Goal: Transaction & Acquisition: Purchase product/service

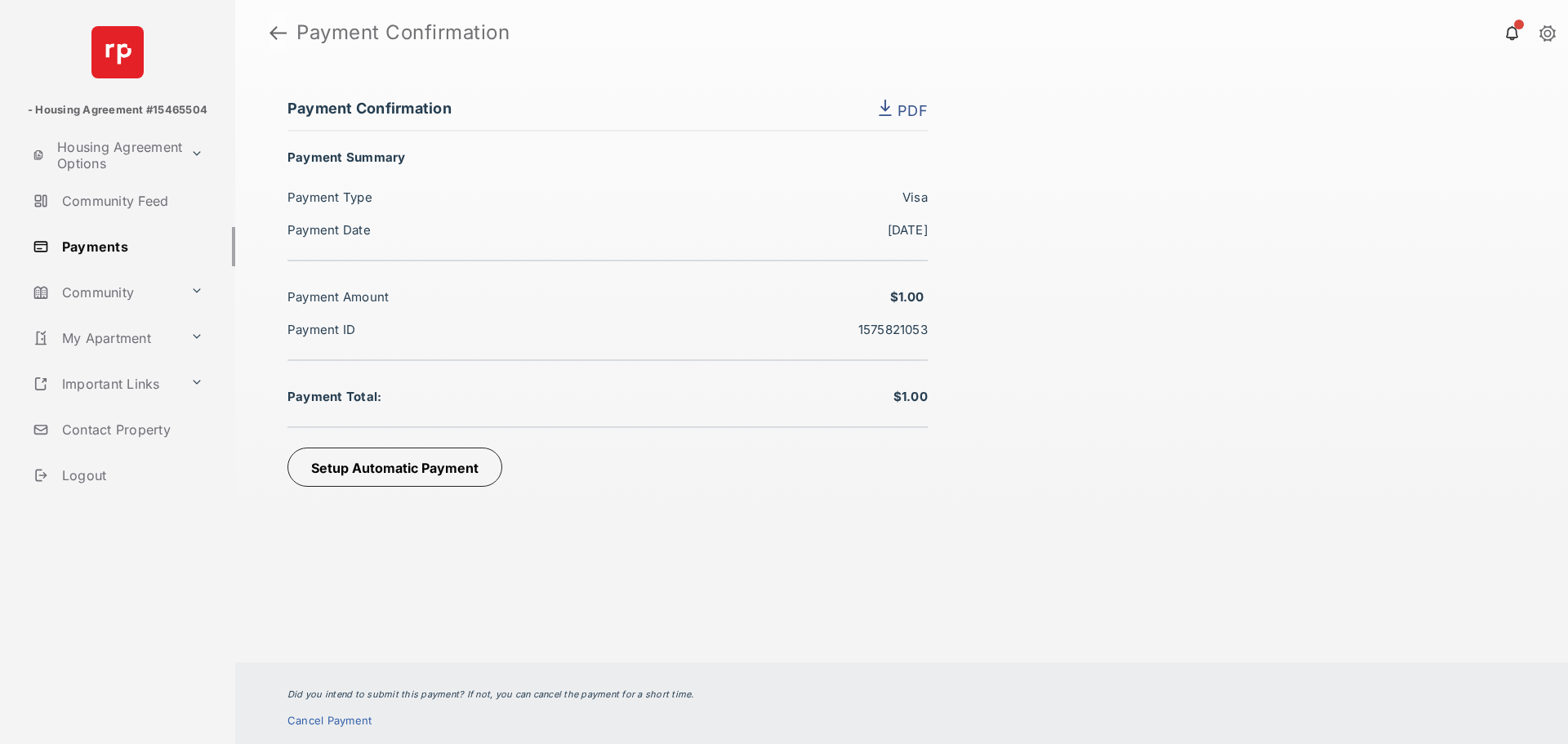
click at [283, 41] on link at bounding box center [278, 32] width 17 height 39
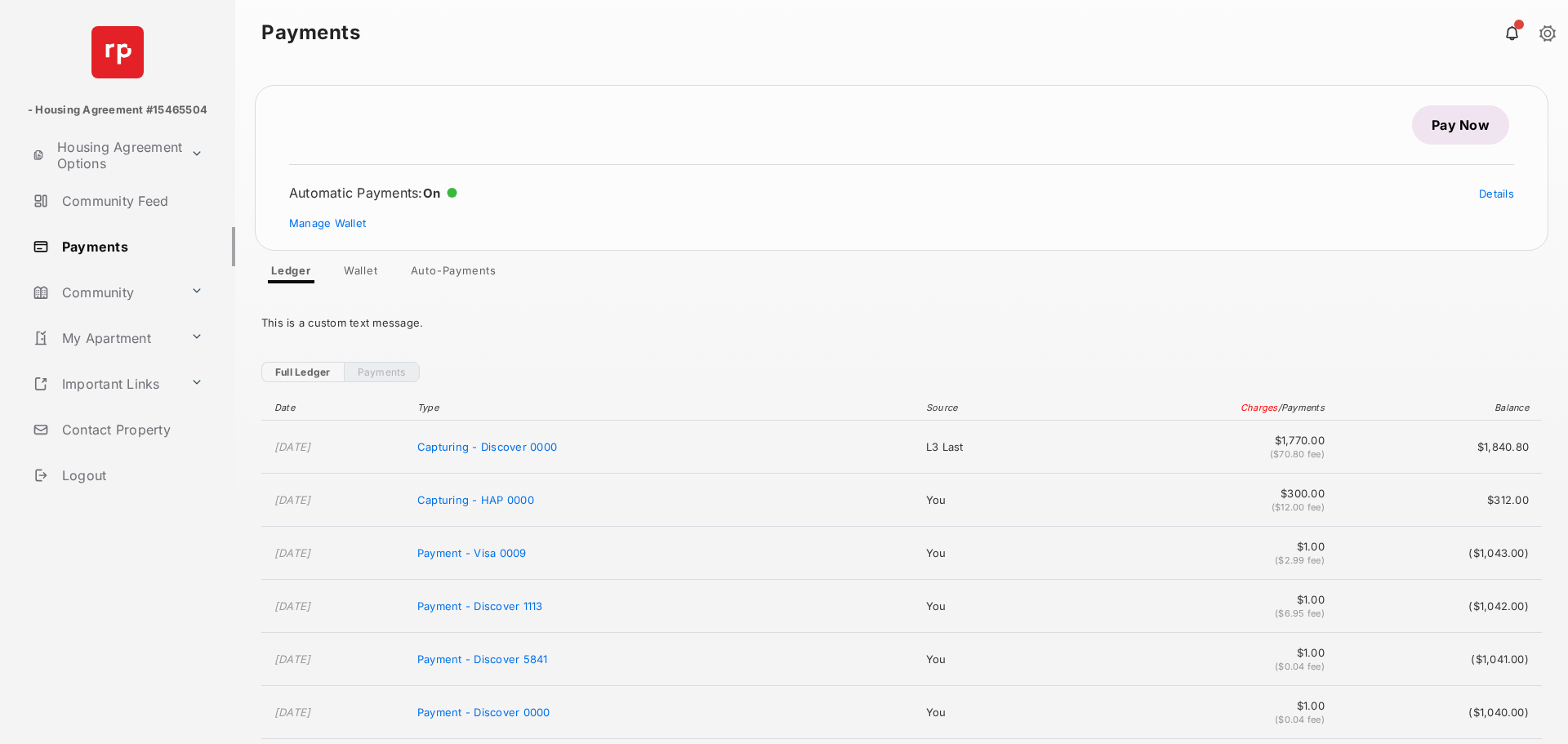
click at [1434, 121] on link "Pay Now" at bounding box center [1460, 124] width 97 height 39
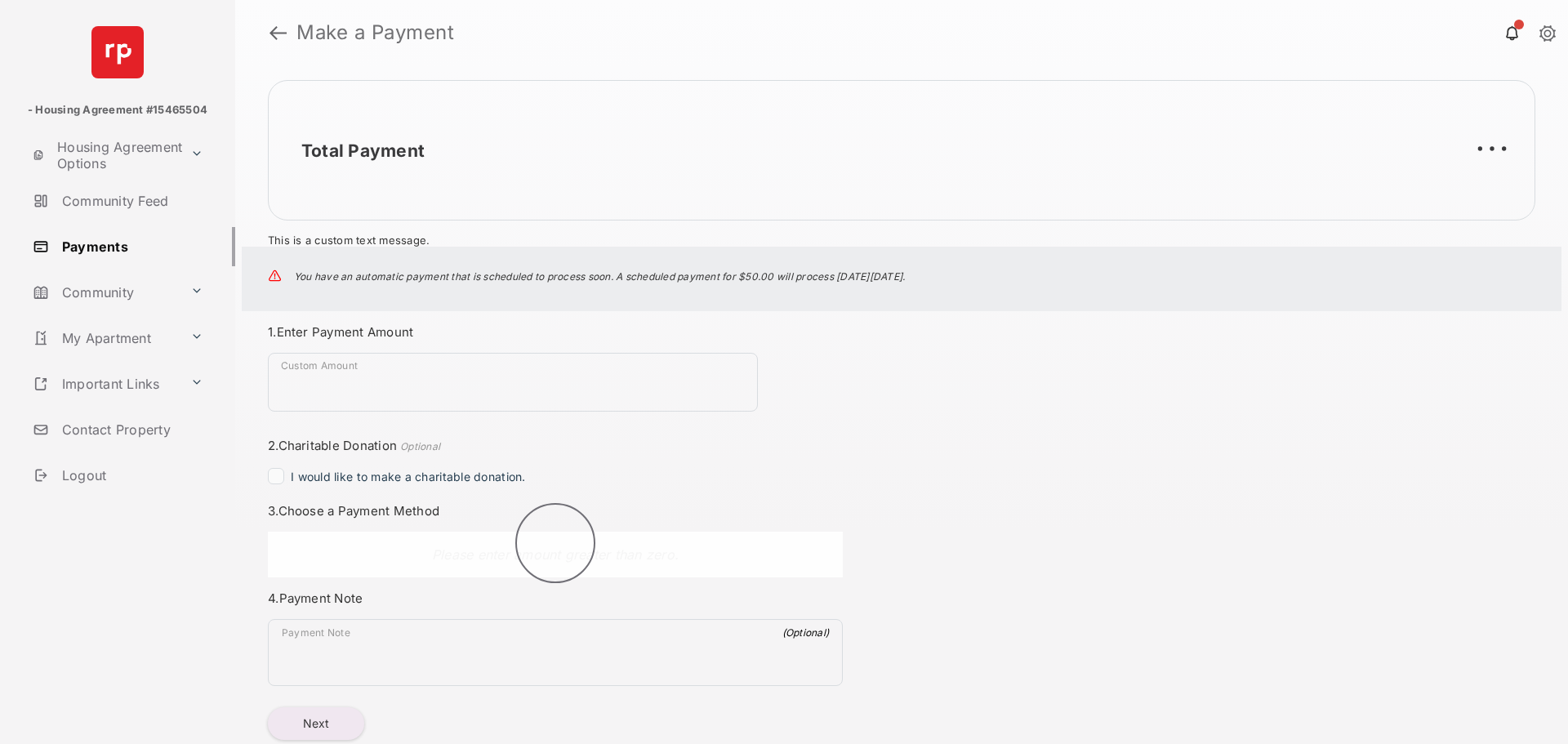
click at [309, 310] on div "You have an automatic payment that is scheduled to process soon. A scheduled pa…" at bounding box center [901, 278] width 1319 height 65
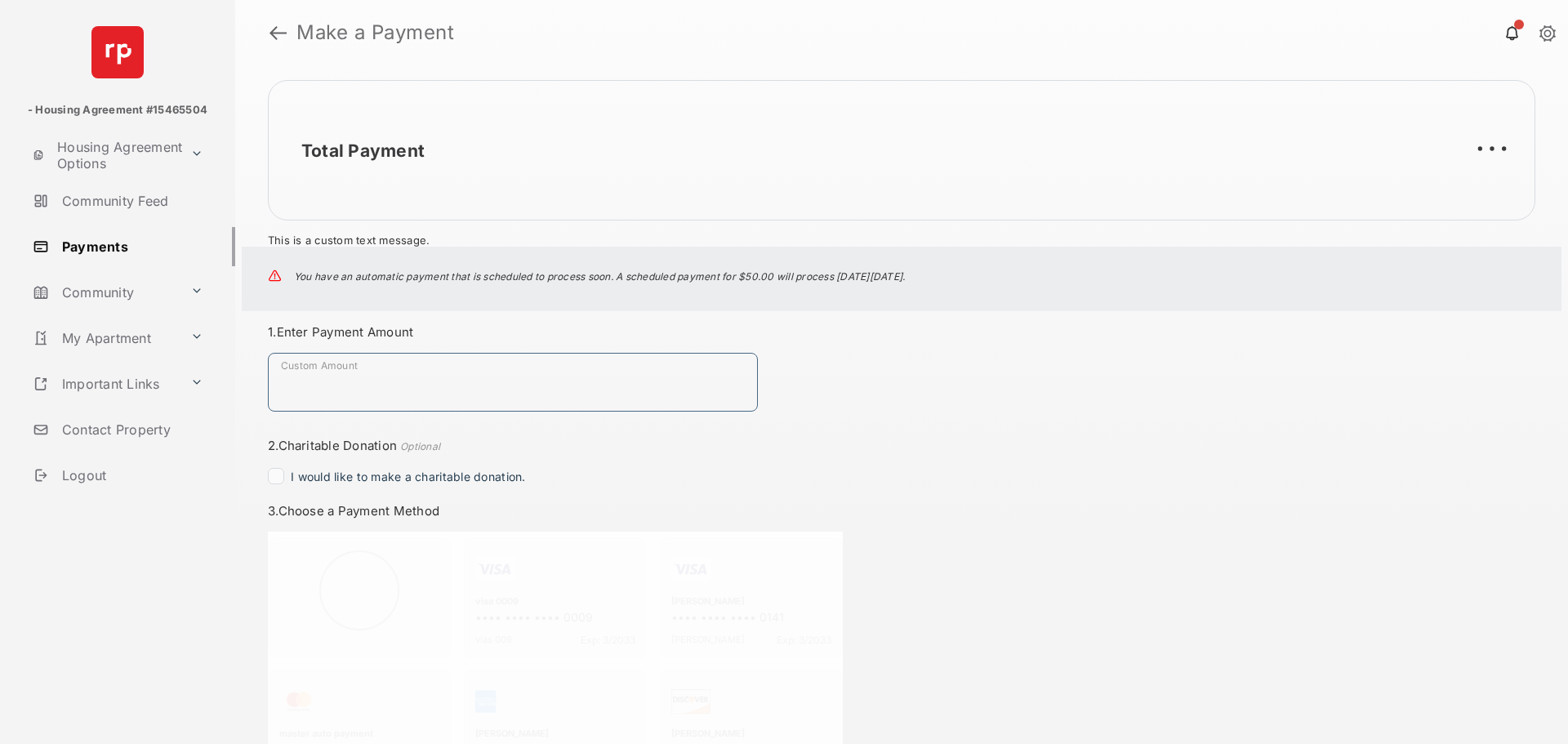
click at [320, 370] on input "Custom Amount" at bounding box center [513, 382] width 490 height 59
type input "****"
click at [986, 479] on div "Total Payment This is a custom text message. You have an automatic payment that…" at bounding box center [901, 405] width 1333 height 679
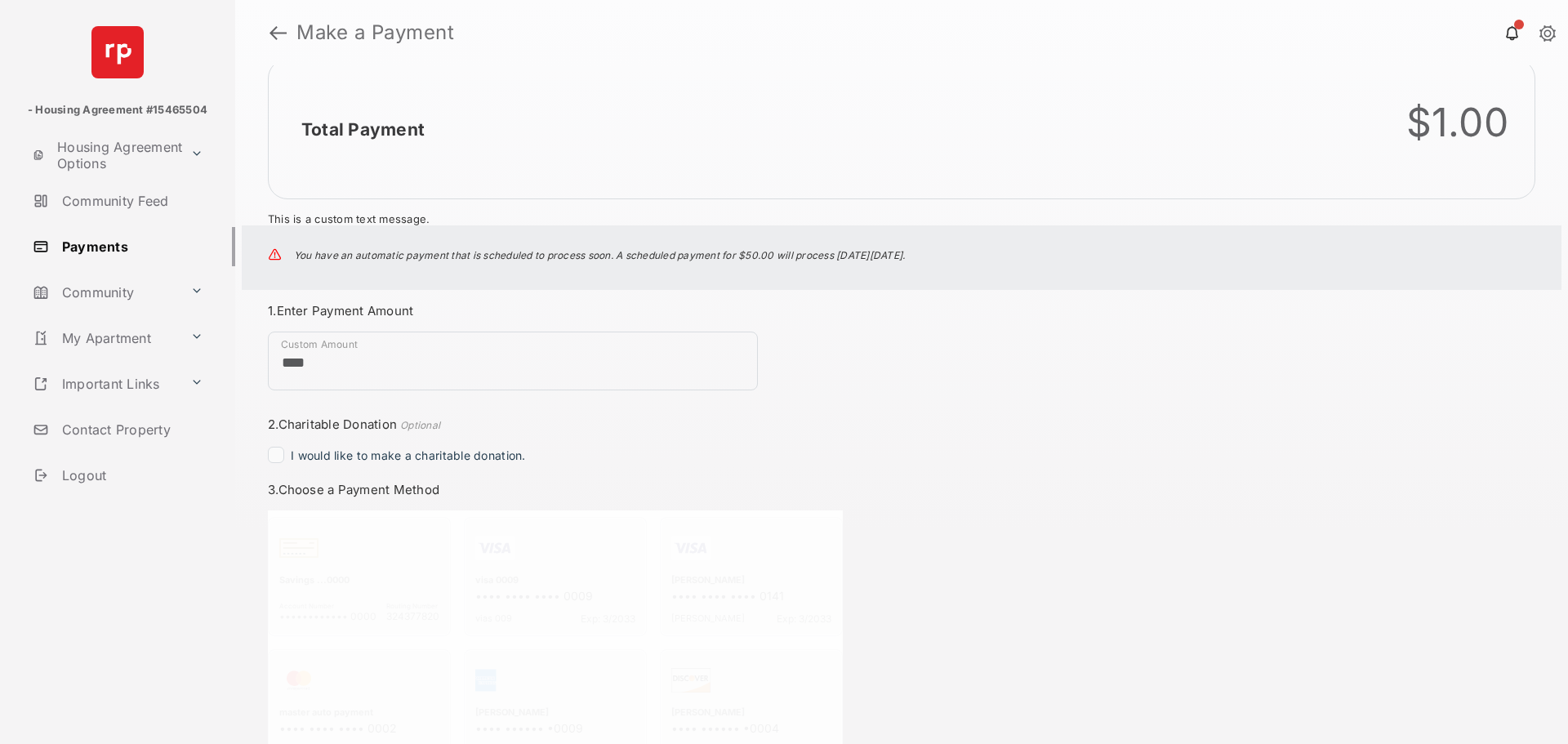
scroll to position [27, 0]
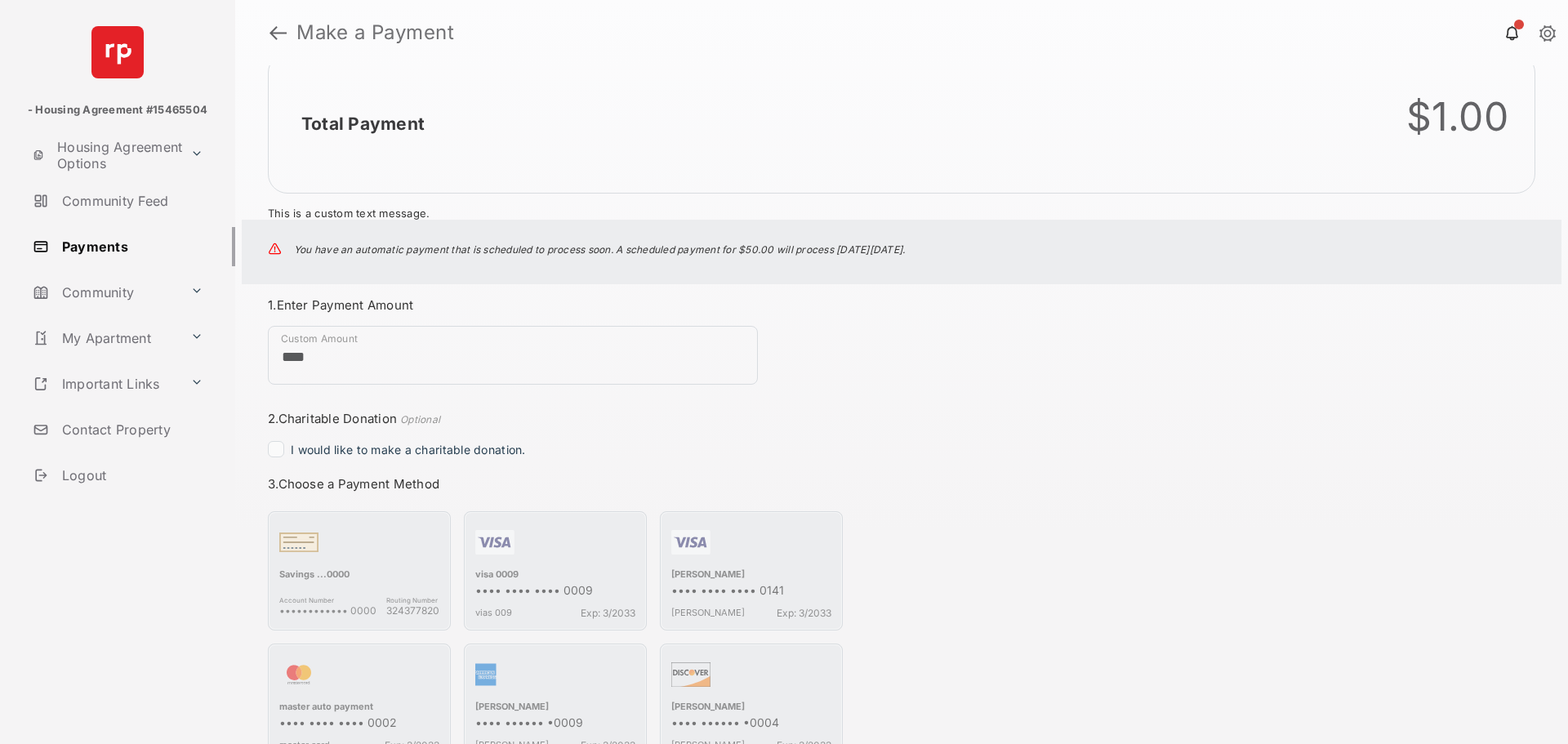
click at [538, 558] on div "button" at bounding box center [556, 546] width 160 height 46
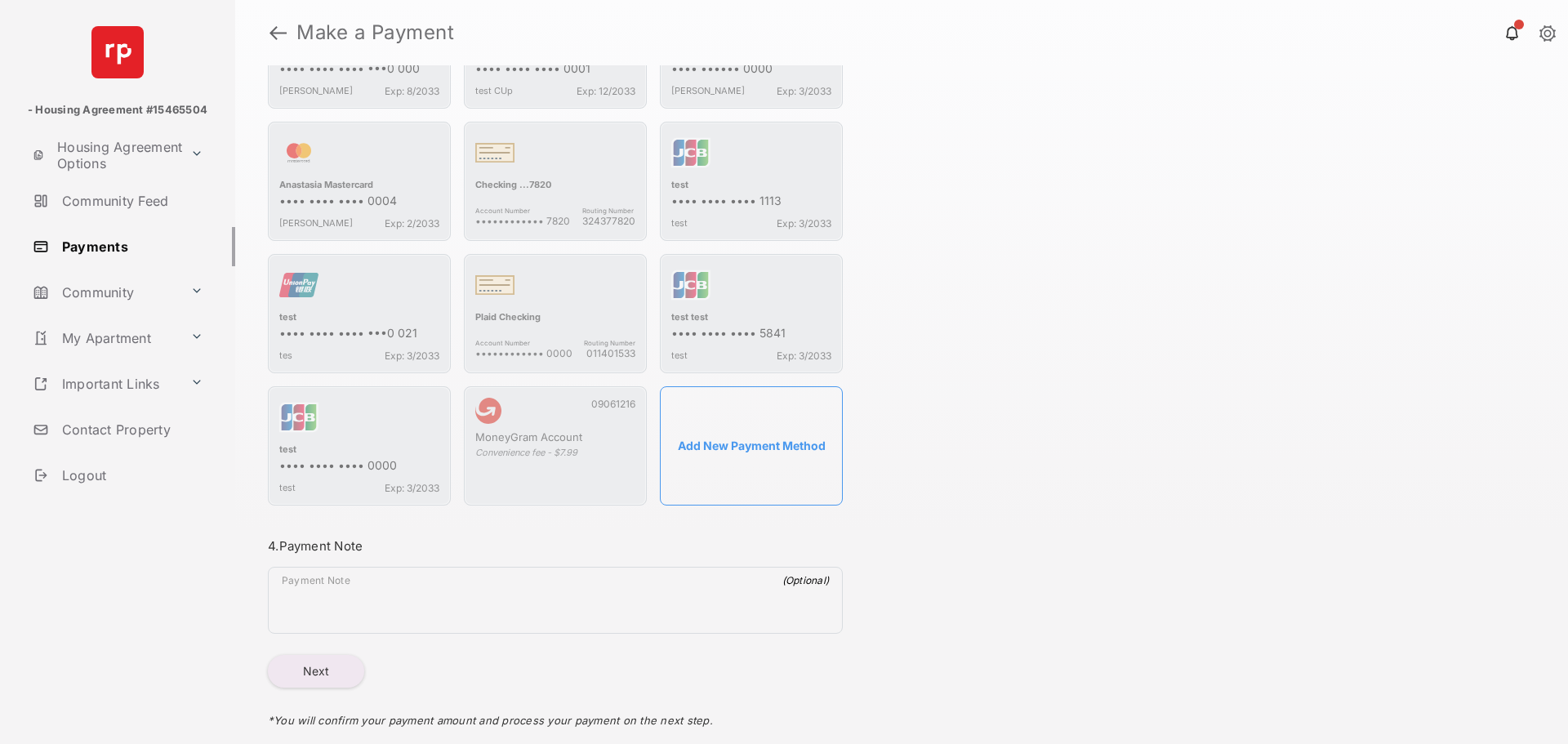
scroll to position [815, 0]
click at [329, 680] on button "Next" at bounding box center [316, 671] width 96 height 33
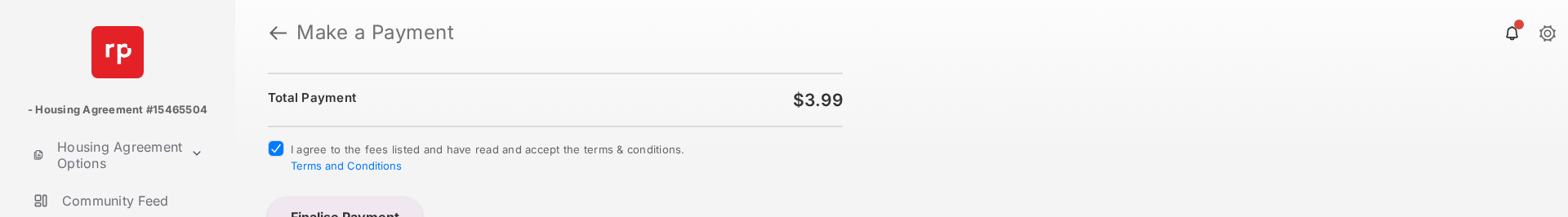
scroll to position [266, 0]
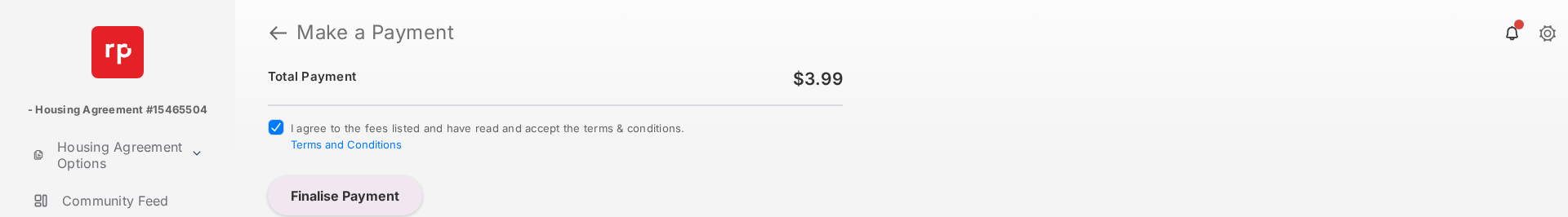
click at [348, 189] on button "Finalise Payment" at bounding box center [345, 195] width 154 height 39
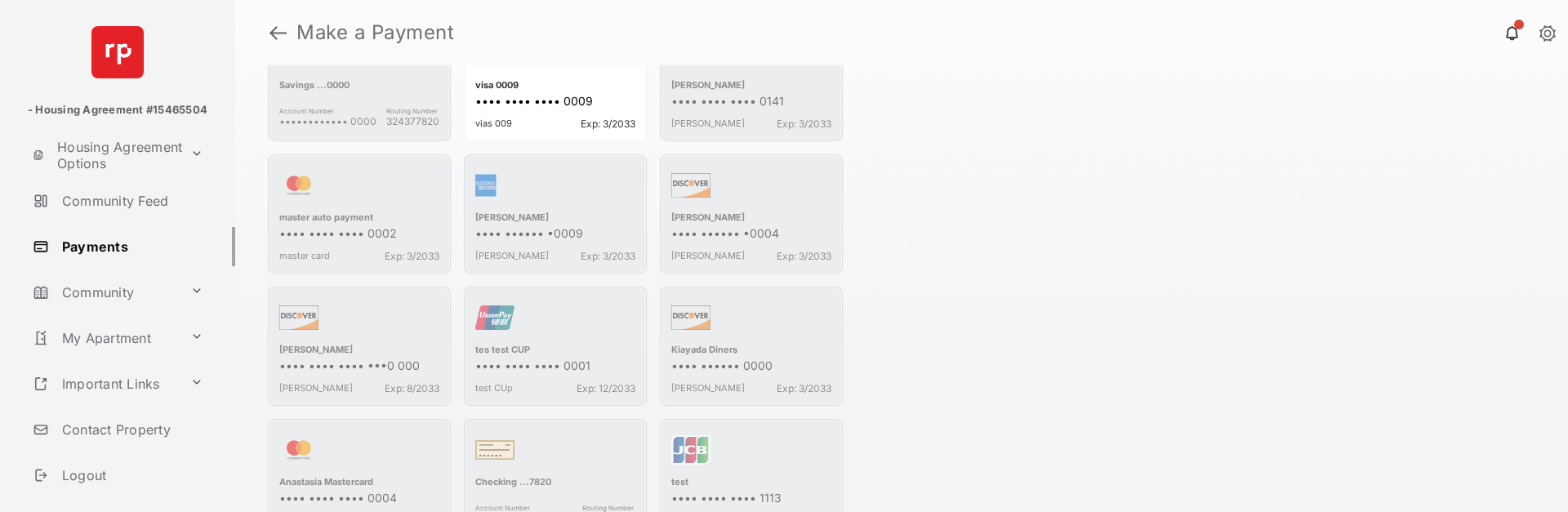
scroll to position [599, 0]
click at [935, 372] on div "Total Payment $3.99 Convenience fee - $2.99 This is a custom text message. You …" at bounding box center [901, 289] width 1333 height 446
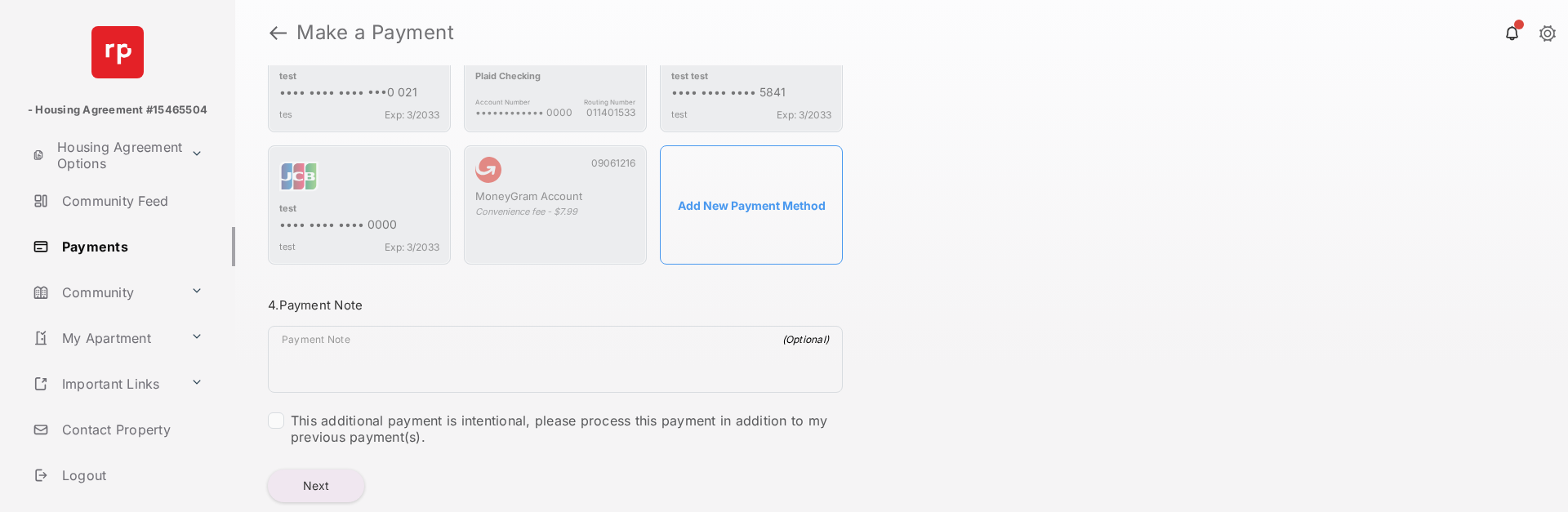
scroll to position [1182, 0]
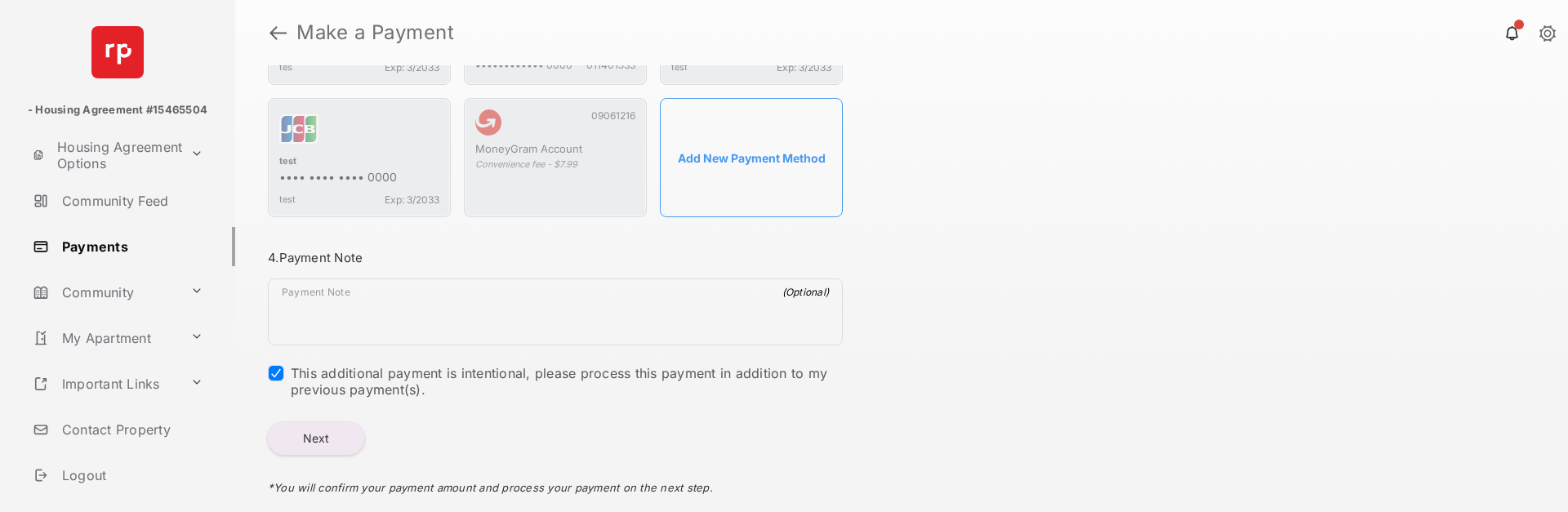
click at [310, 439] on button "Next" at bounding box center [316, 439] width 96 height 33
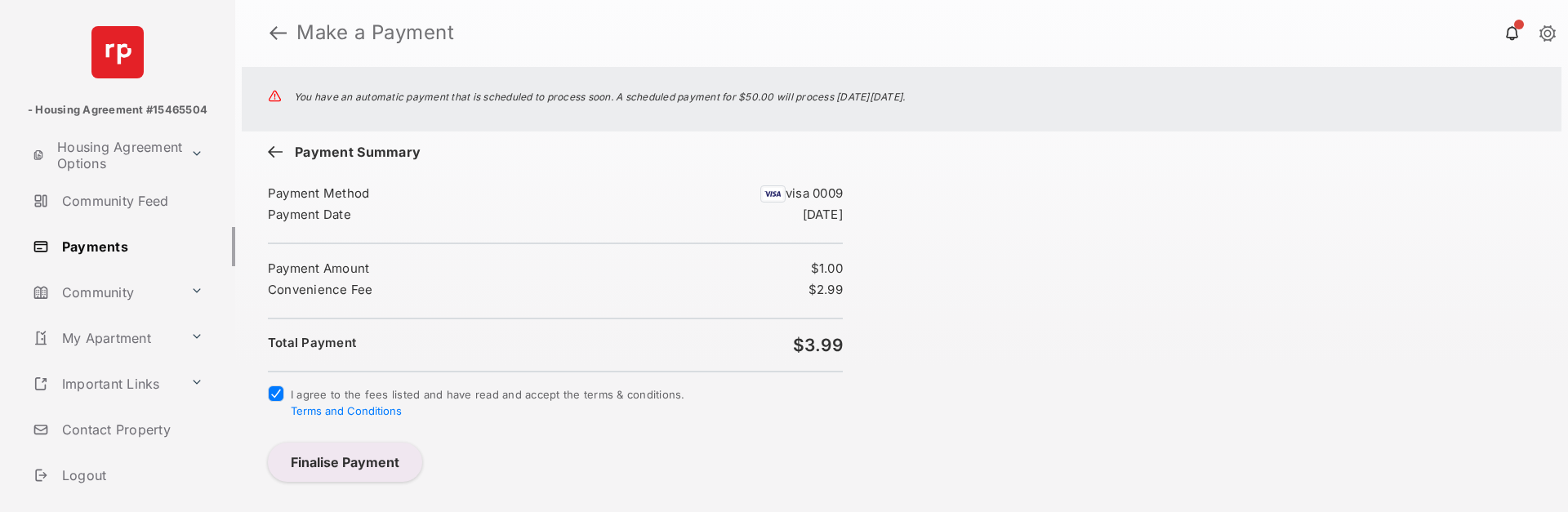
click at [333, 475] on button "Finalise Payment" at bounding box center [345, 462] width 154 height 39
